Goal: Navigation & Orientation: Find specific page/section

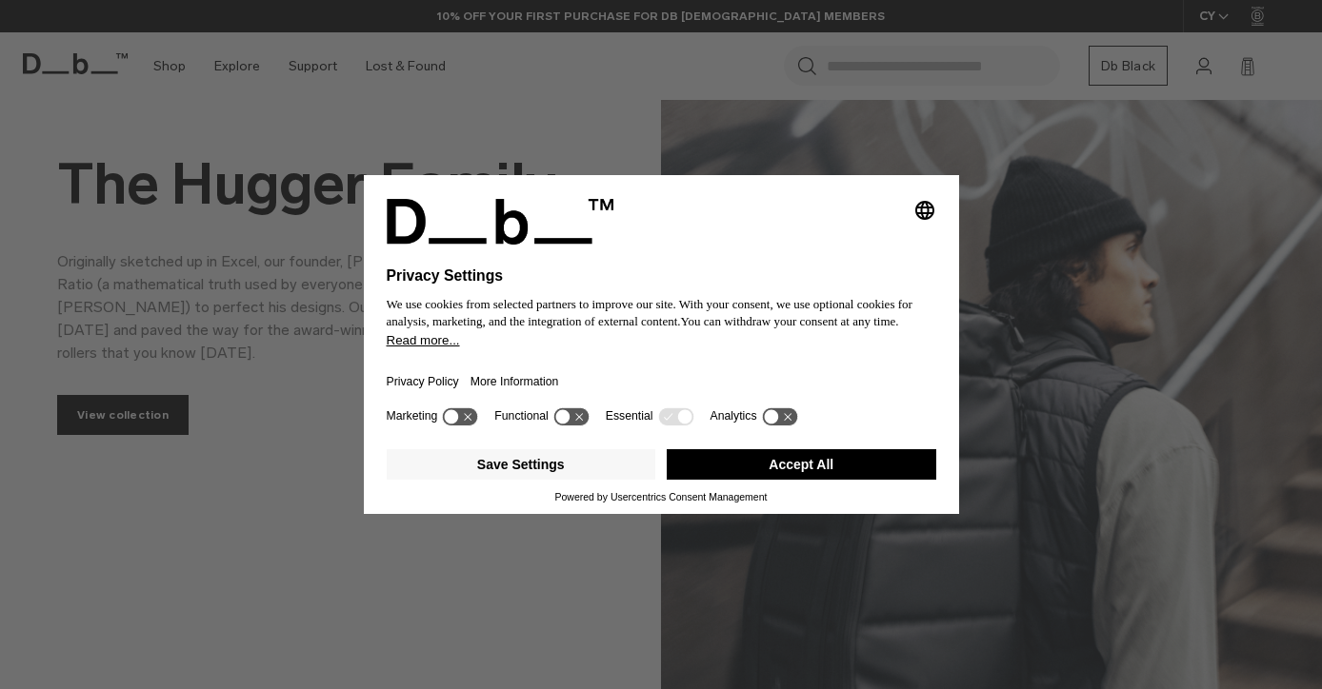
click at [787, 478] on button "Accept All" at bounding box center [800, 464] width 269 height 30
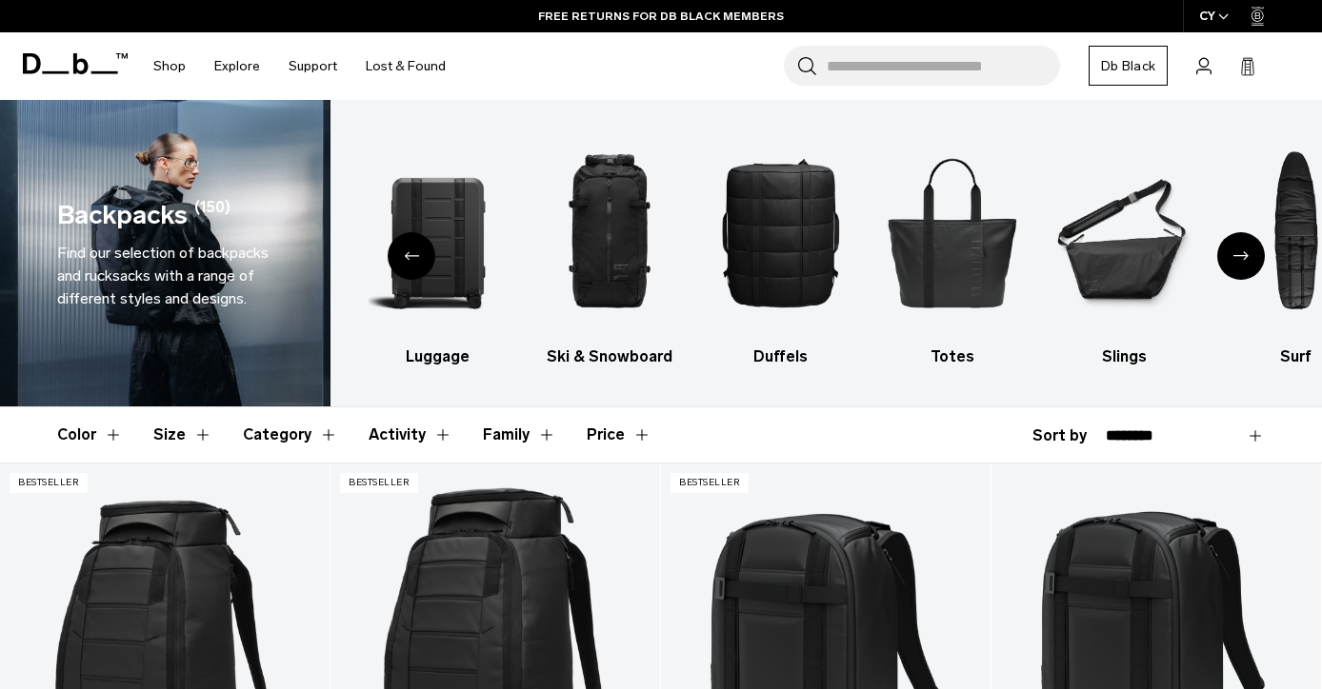
click at [1233, 268] on div "Next slide" at bounding box center [1241, 256] width 48 height 48
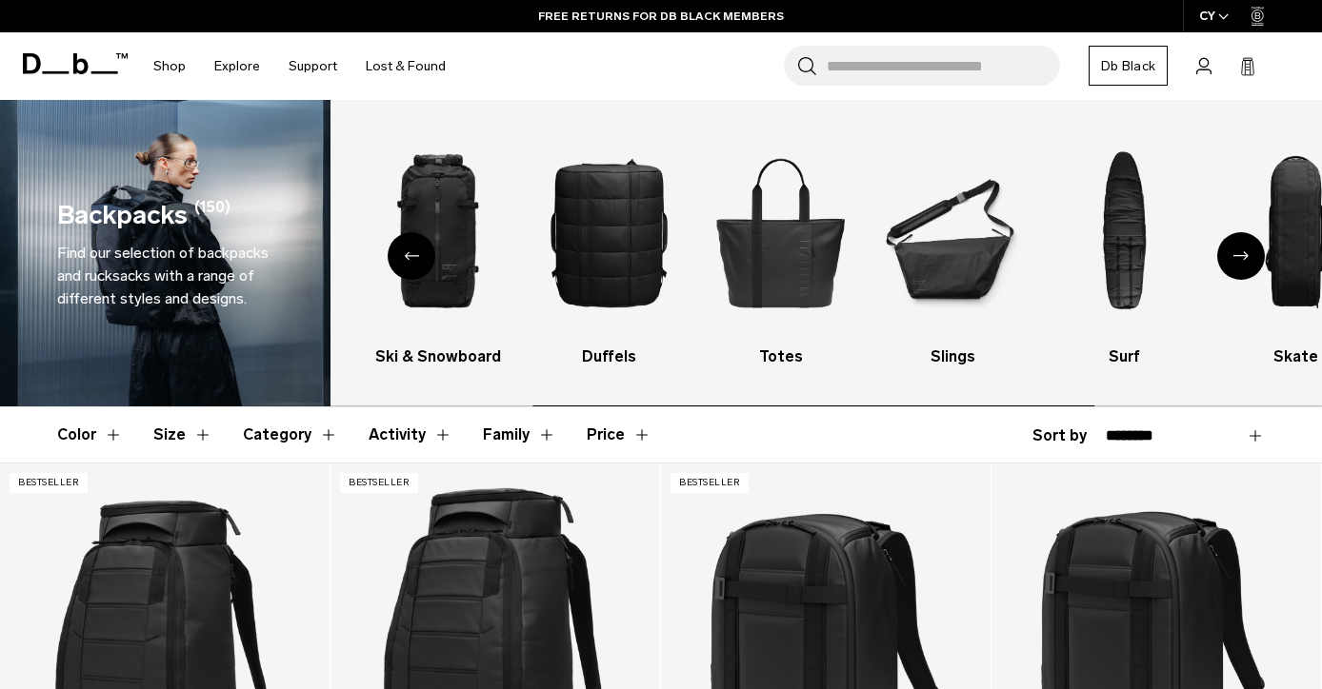
click at [1237, 262] on div "Next slide" at bounding box center [1241, 256] width 48 height 48
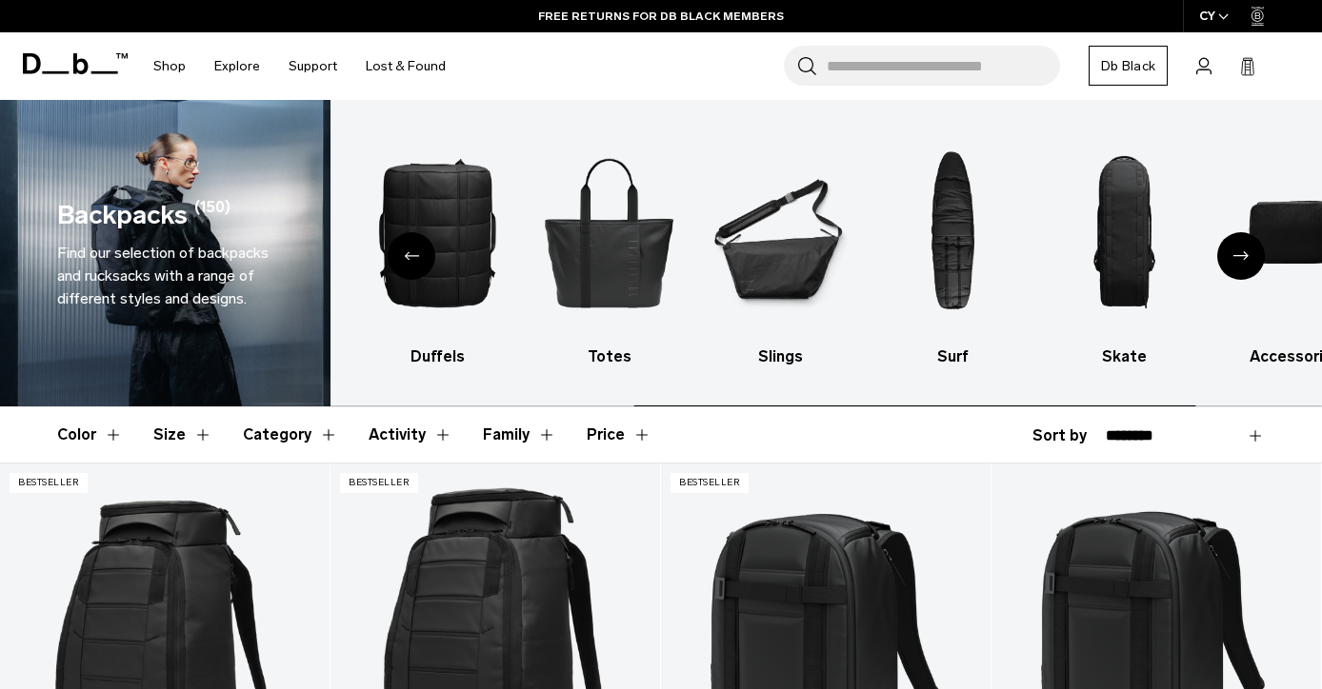
click at [1237, 262] on div "Next slide" at bounding box center [1241, 256] width 48 height 48
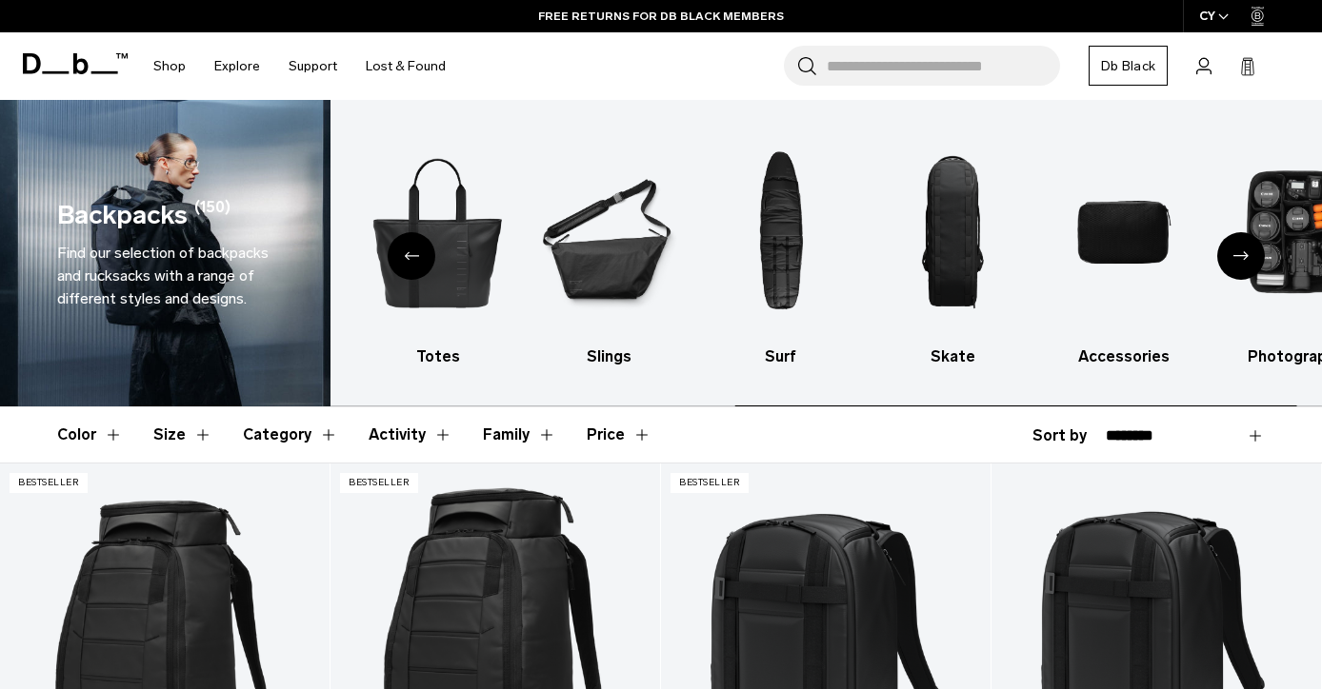
click at [1237, 262] on div "Next slide" at bounding box center [1241, 256] width 48 height 48
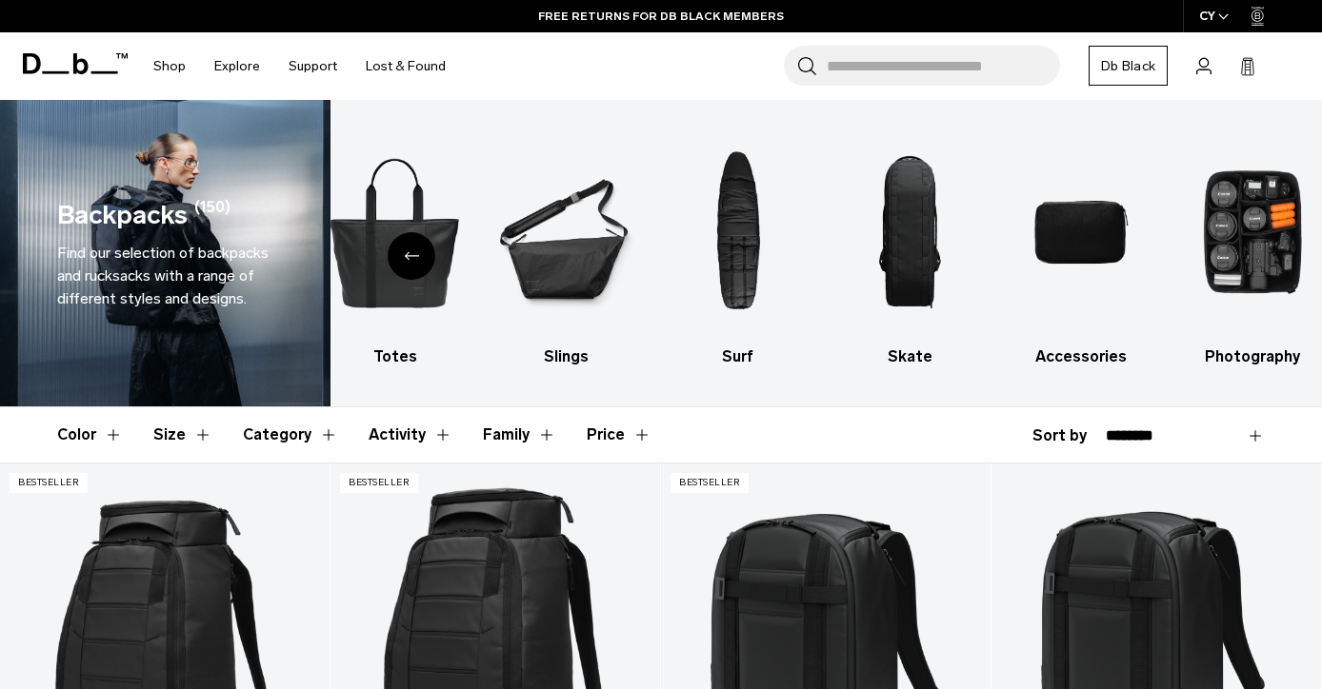
click at [409, 261] on div "Previous slide" at bounding box center [412, 256] width 48 height 48
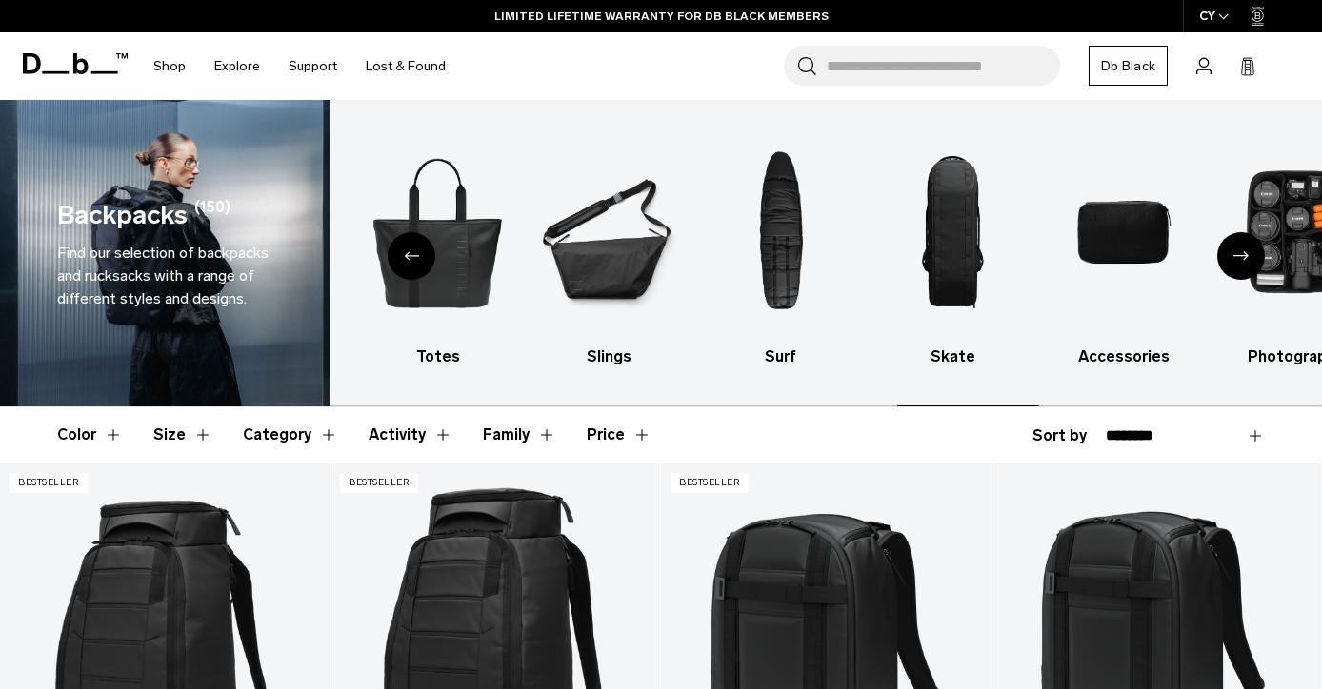
click at [409, 261] on div "Previous slide" at bounding box center [412, 256] width 48 height 48
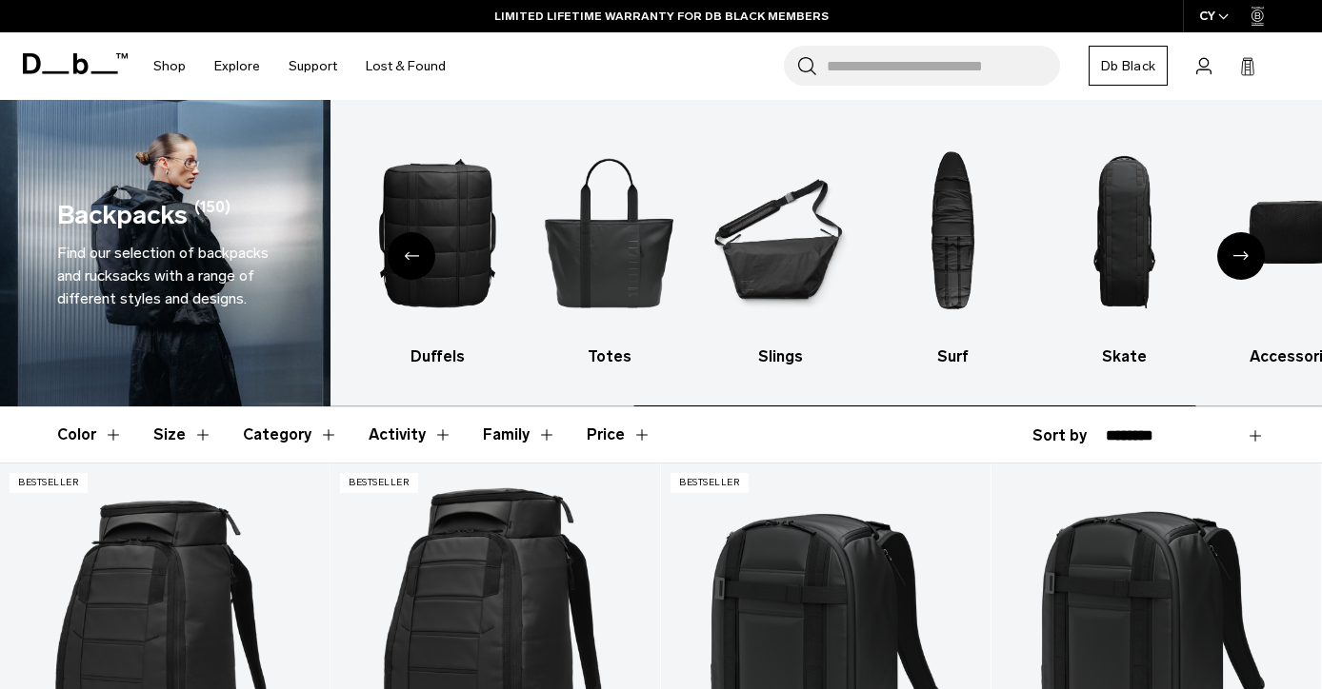
click at [409, 261] on div "Previous slide" at bounding box center [412, 256] width 48 height 48
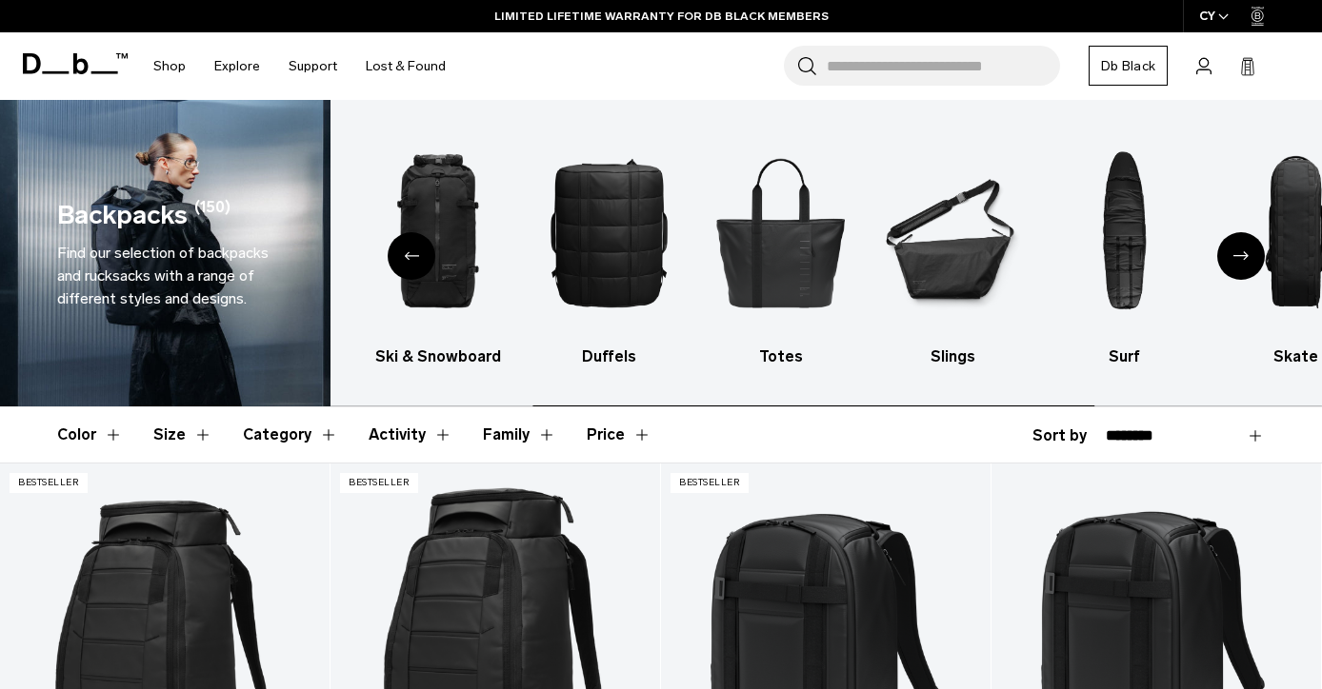
click at [409, 261] on div "Previous slide" at bounding box center [412, 256] width 48 height 48
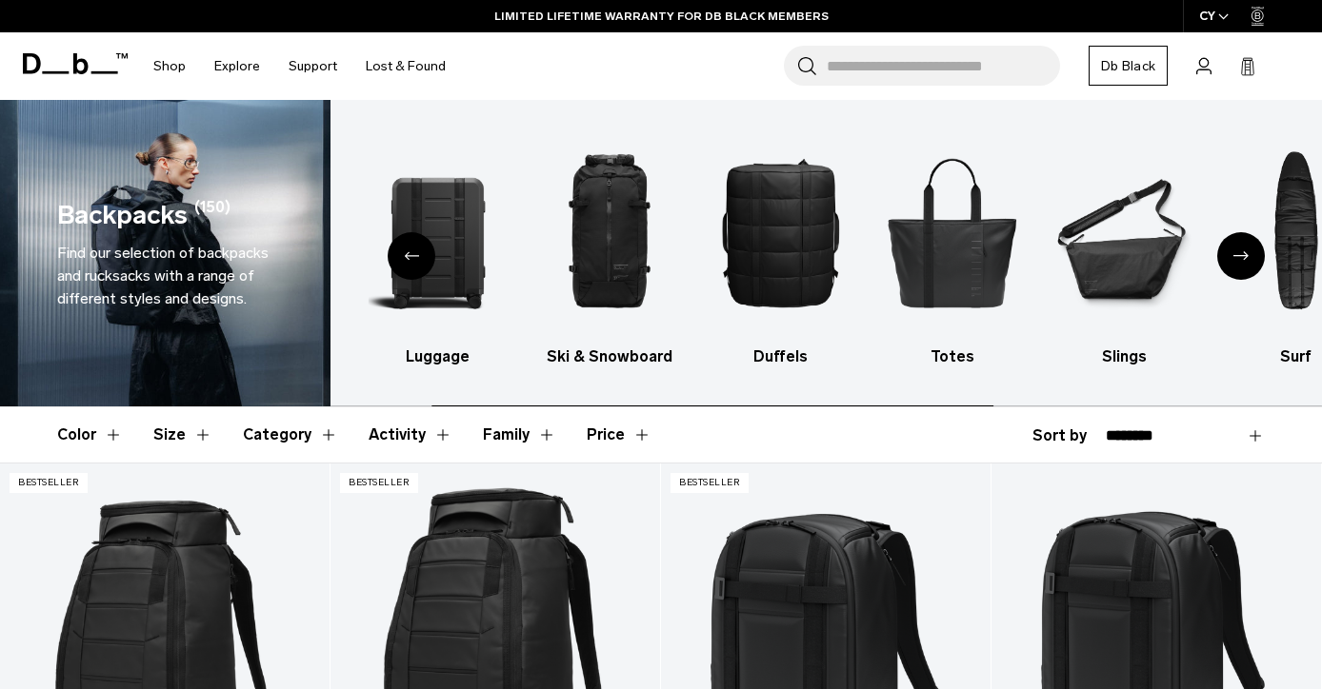
click at [410, 261] on div "Previous slide" at bounding box center [412, 256] width 48 height 48
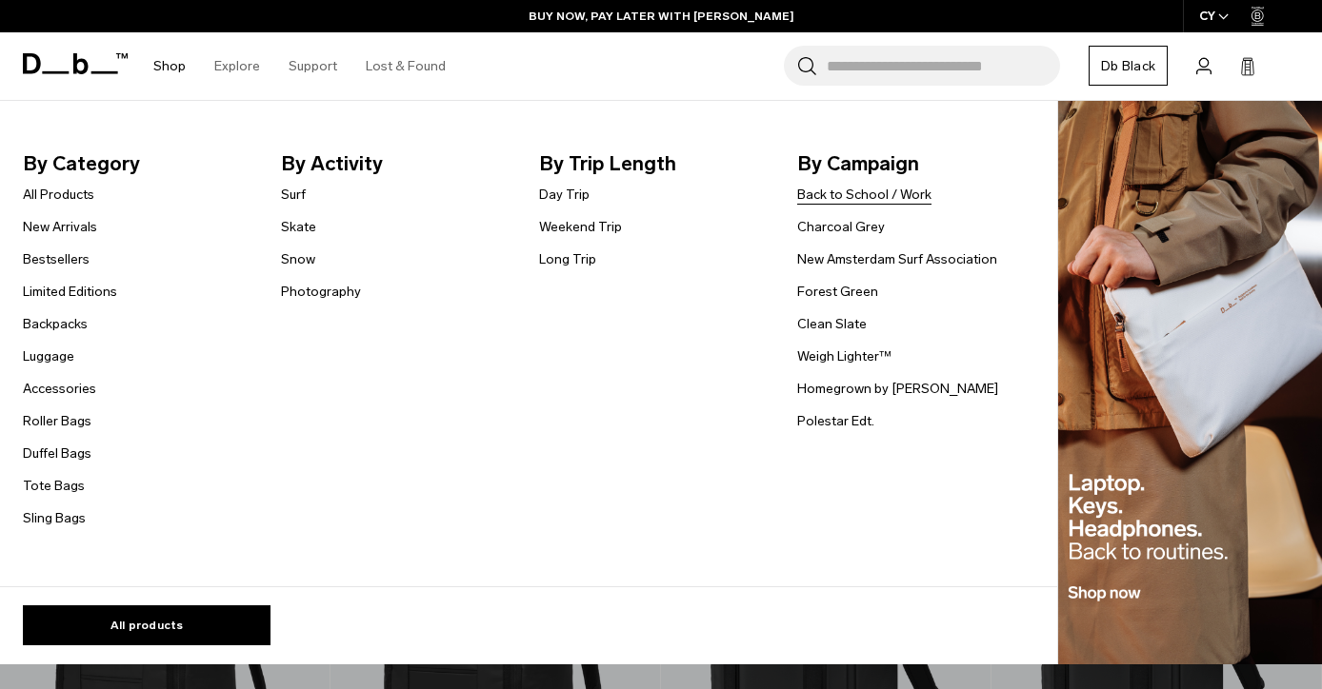
click at [822, 195] on link "Back to School / Work" at bounding box center [864, 195] width 134 height 20
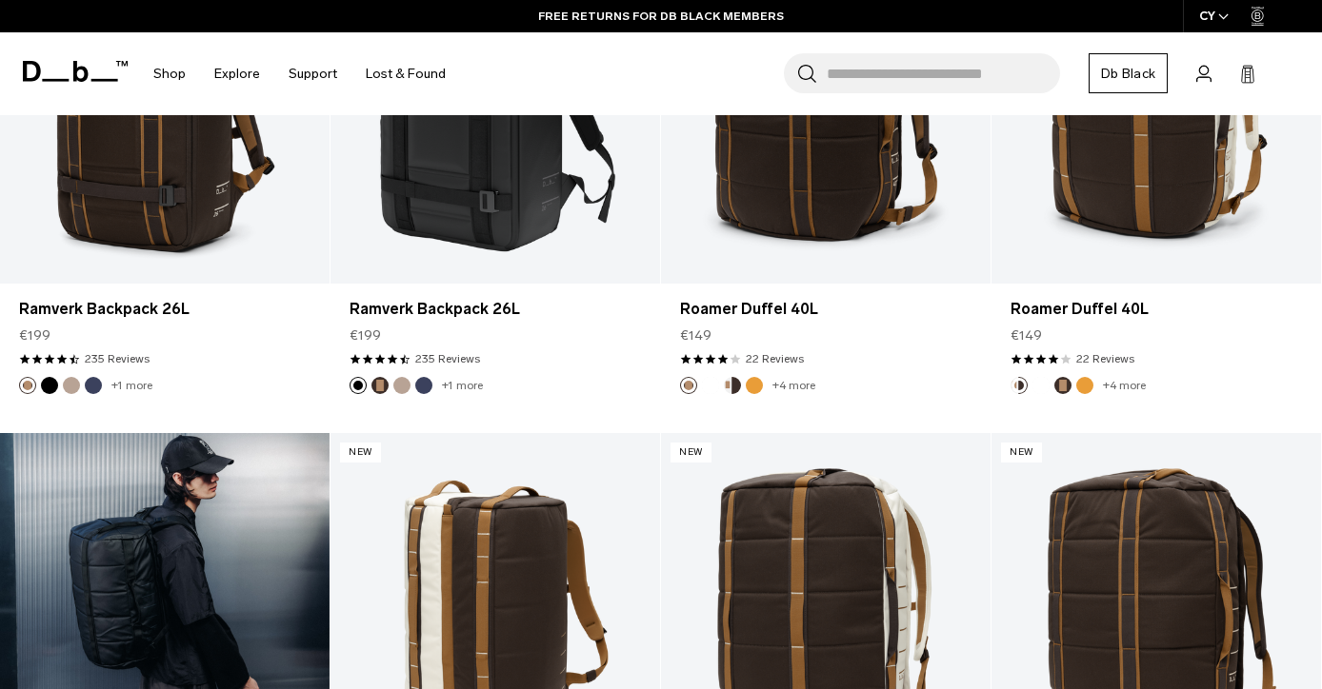
scroll to position [6207, 0]
